Goal: Check status

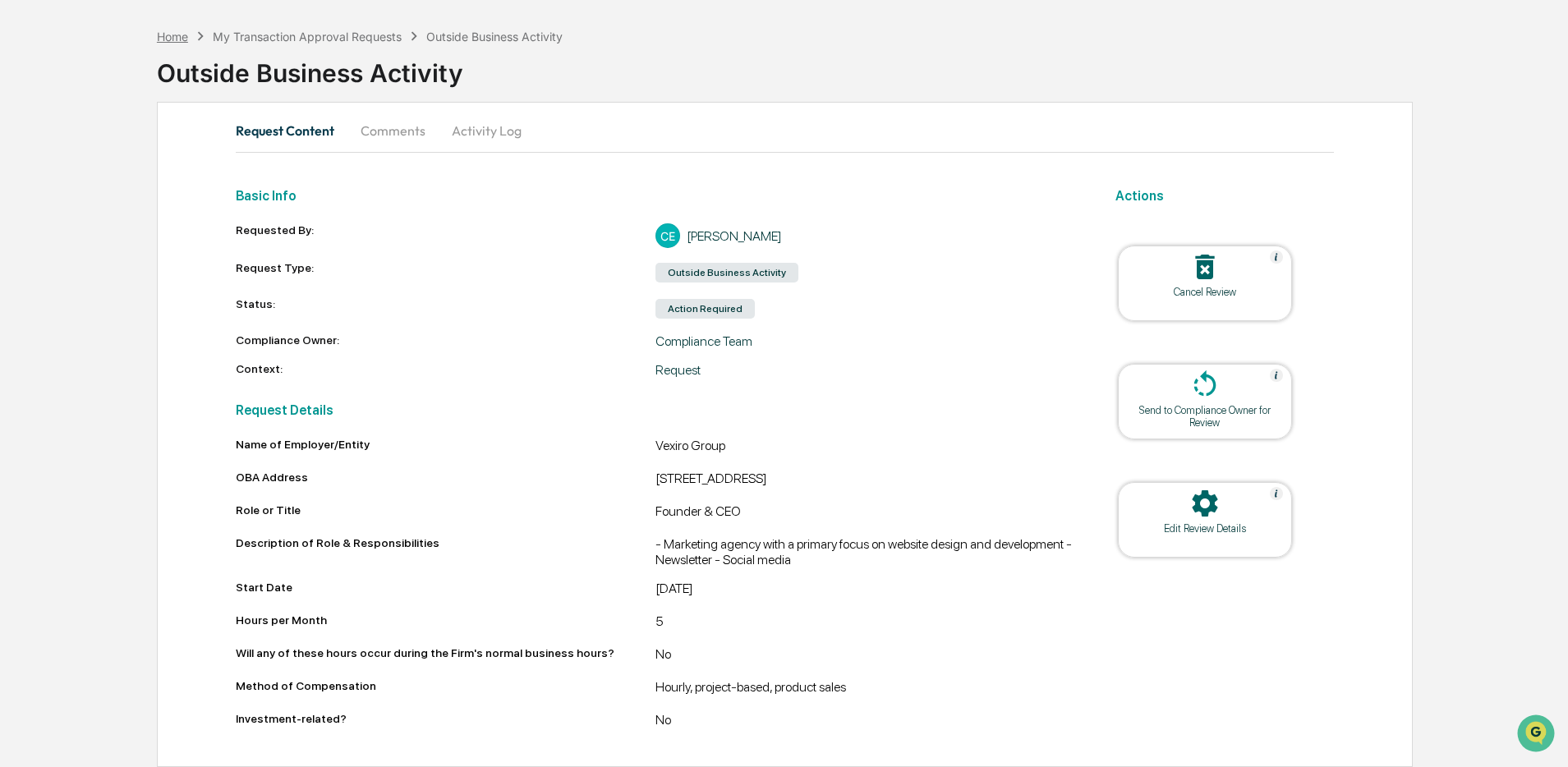
click at [166, 29] on div "Home" at bounding box center [172, 36] width 31 height 14
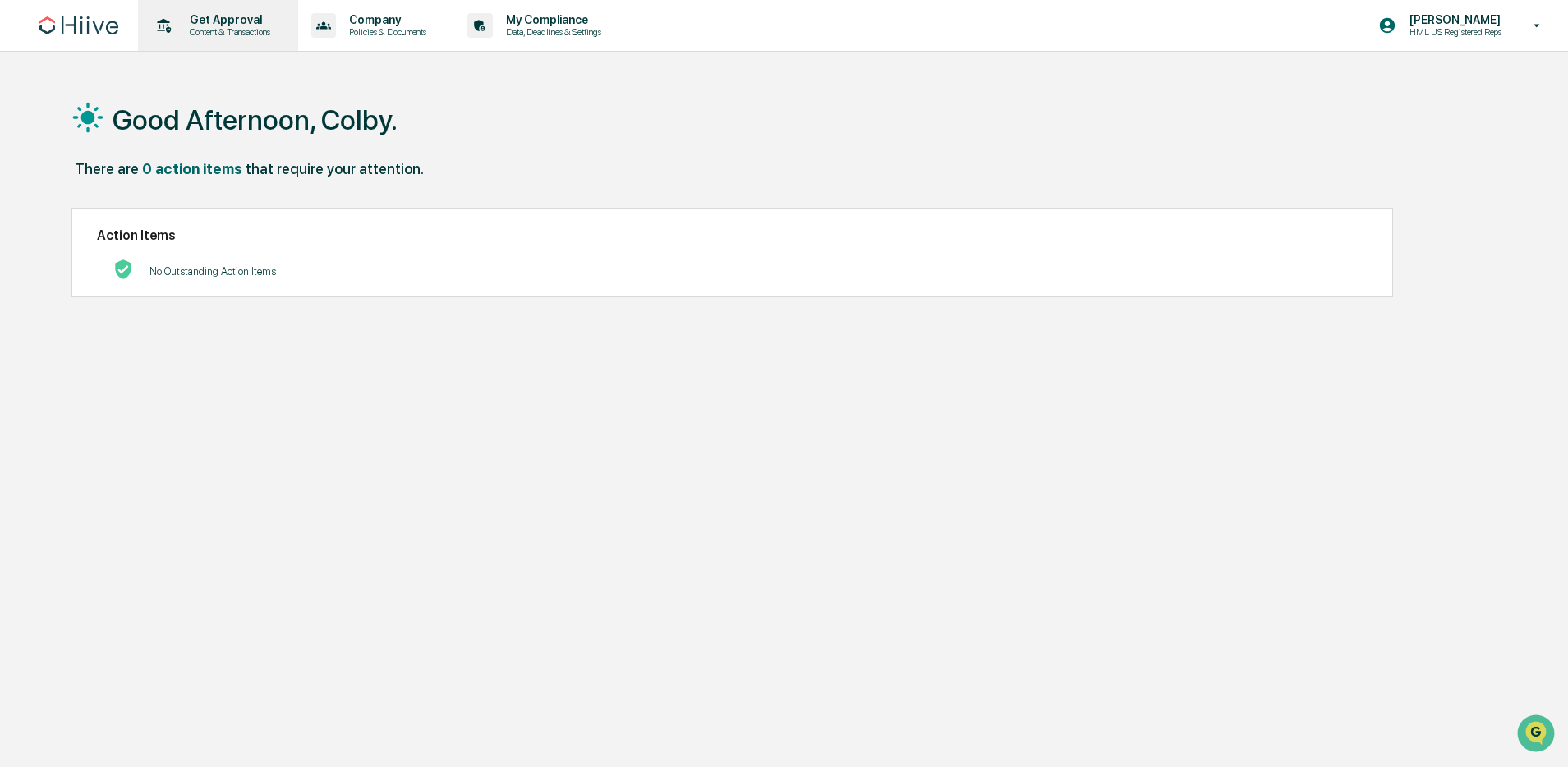
click at [231, 25] on p "Get Approval" at bounding box center [227, 20] width 101 height 13
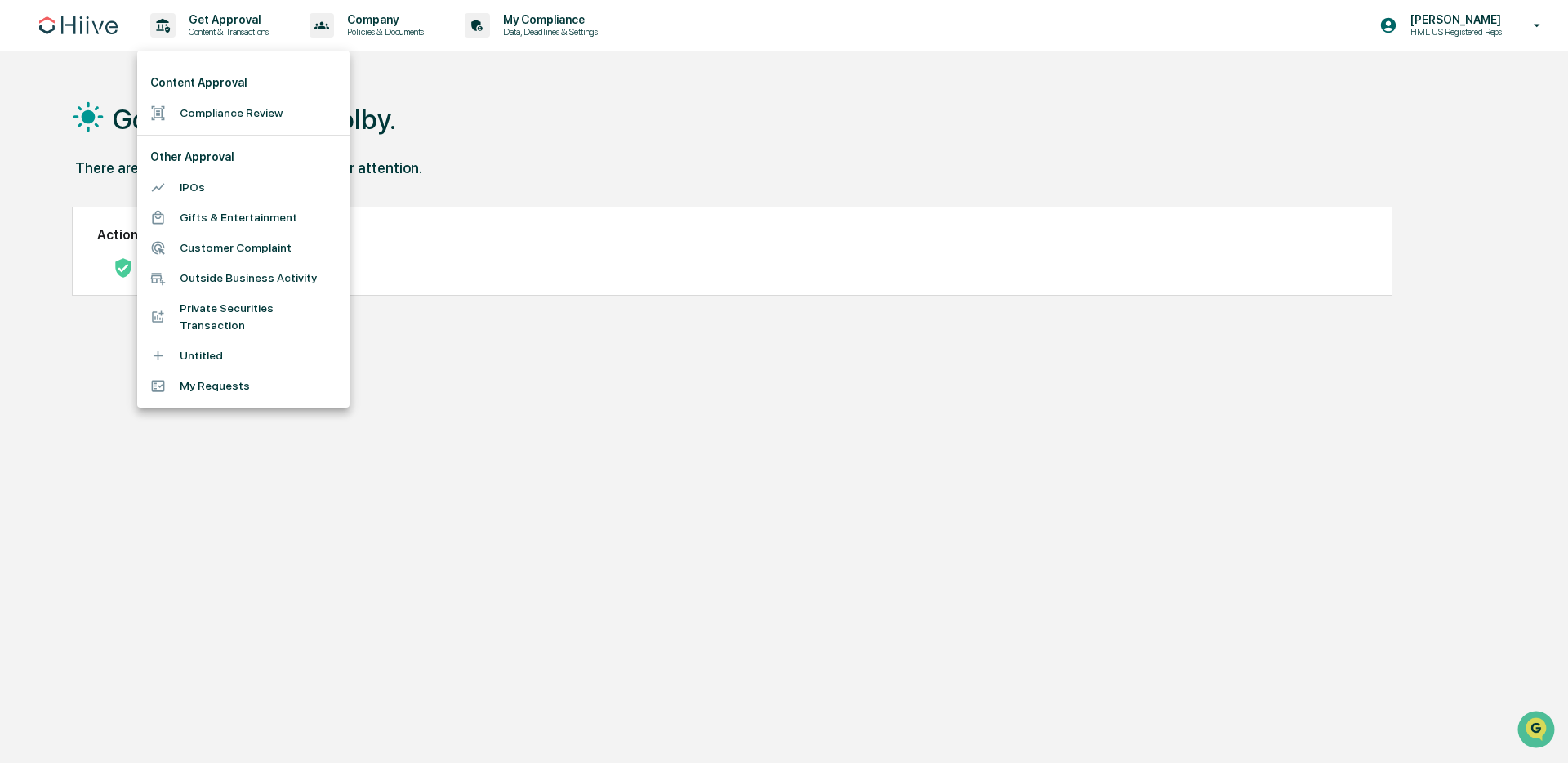
click at [236, 376] on li "My Requests" at bounding box center [243, 386] width 212 height 30
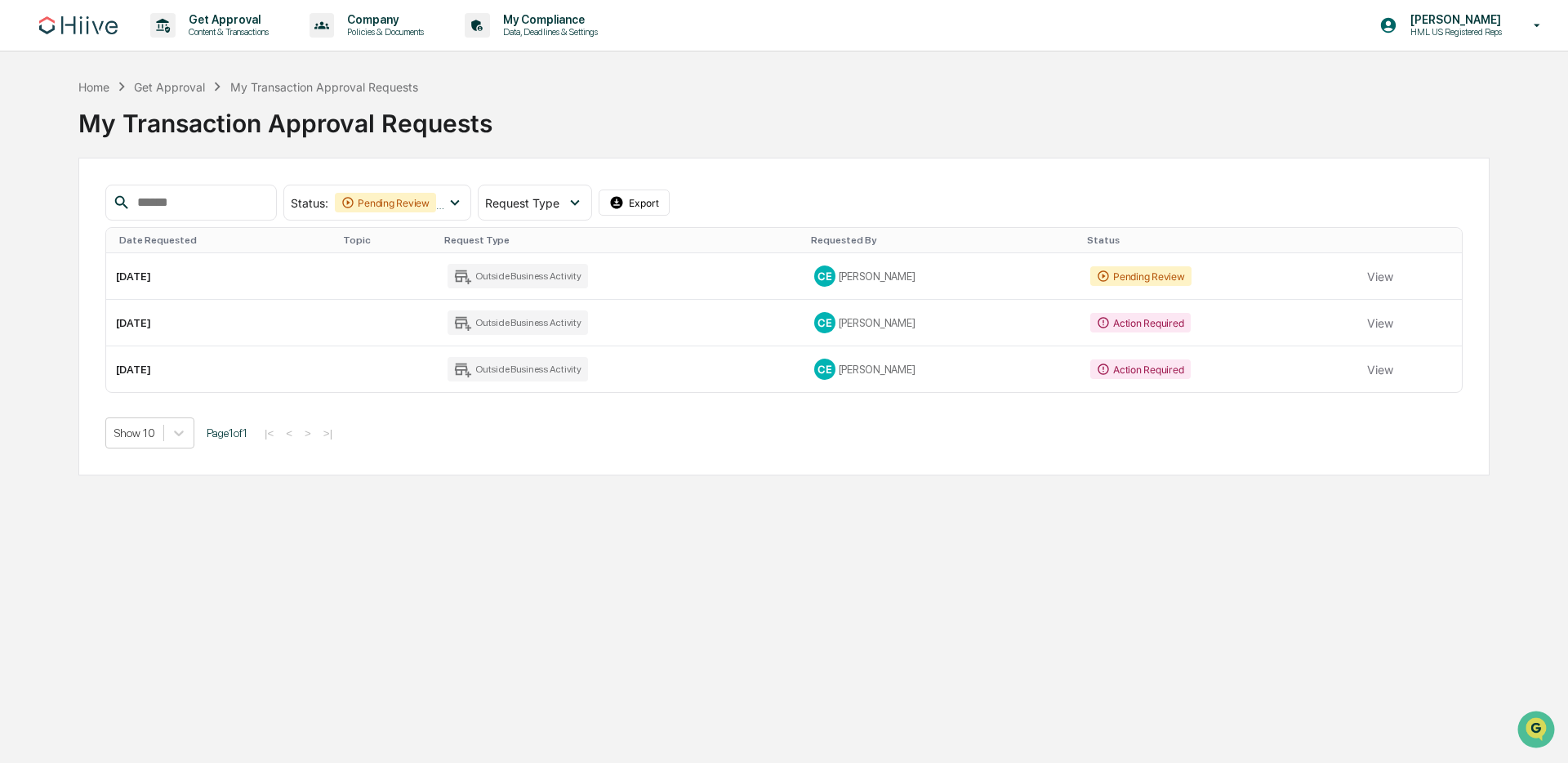
click at [655, 128] on div "My Transaction Approval Requests" at bounding box center [784, 117] width 1411 height 42
click at [655, 127] on div "My Transaction Approval Requests" at bounding box center [784, 117] width 1411 height 42
click at [653, 122] on div "My Transaction Approval Requests" at bounding box center [784, 117] width 1411 height 42
click at [1388, 325] on button "View" at bounding box center [1380, 322] width 27 height 33
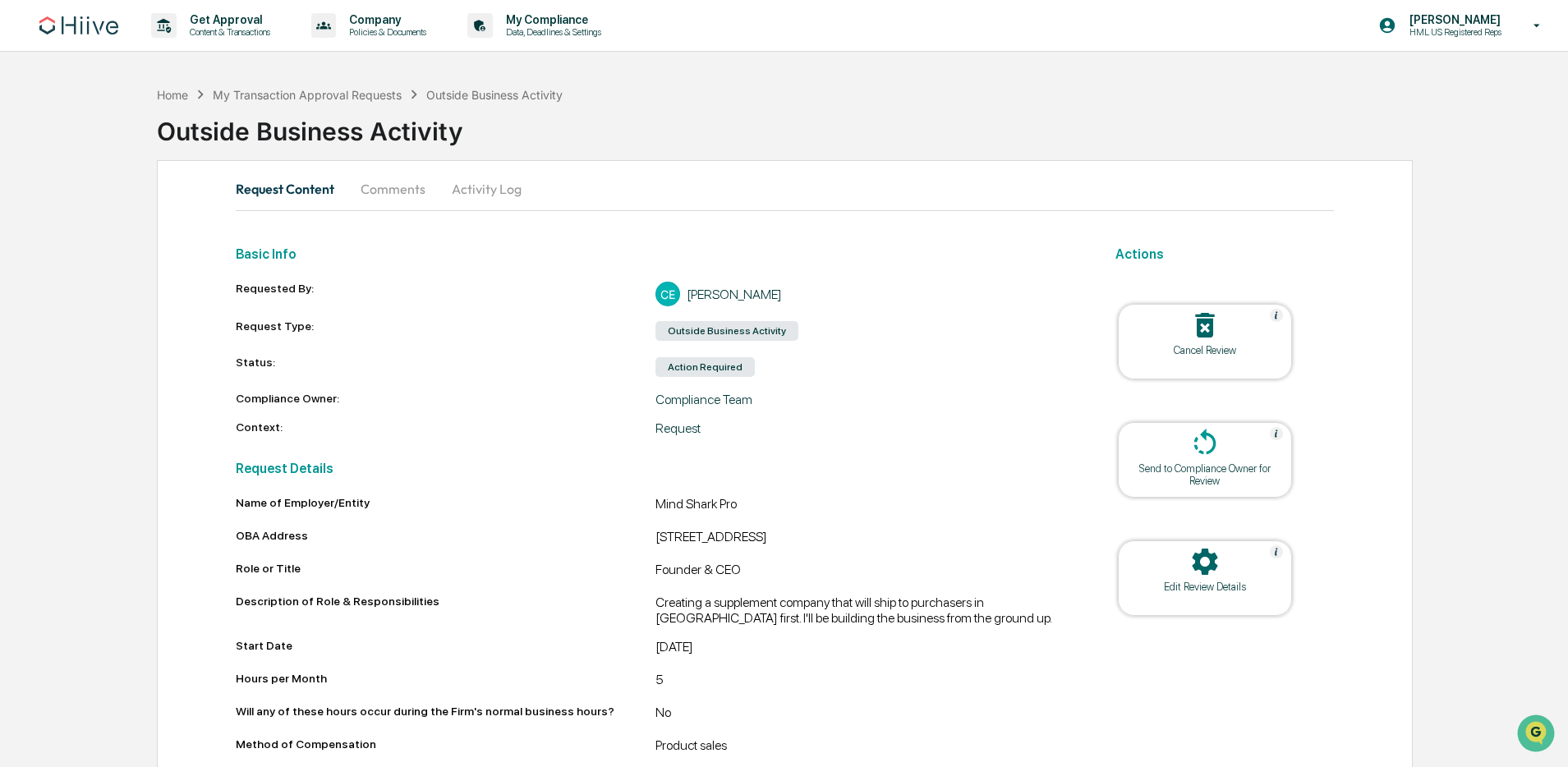
click at [396, 187] on button "Comments" at bounding box center [392, 189] width 91 height 39
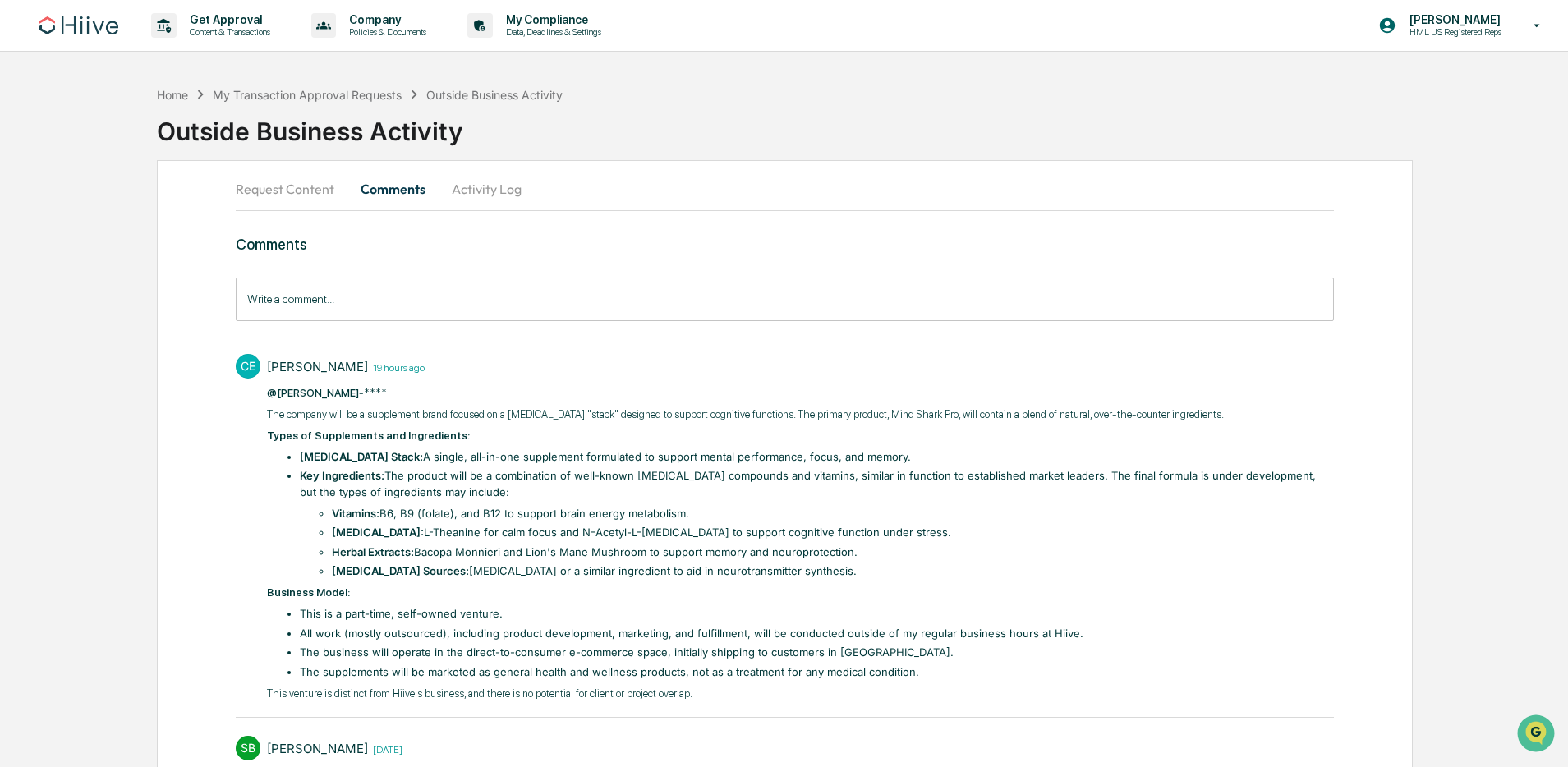
click at [292, 190] on button "Request Content" at bounding box center [292, 189] width 112 height 39
